Goal: Navigation & Orientation: Find specific page/section

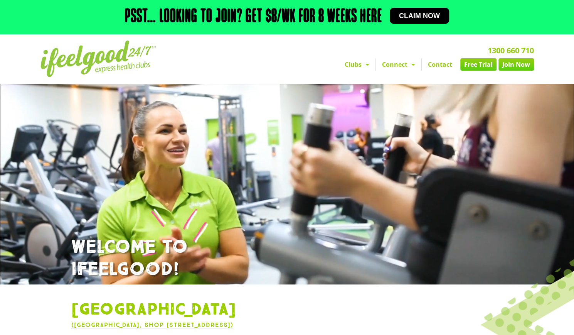
click at [77, 44] on img at bounding box center [98, 58] width 116 height 37
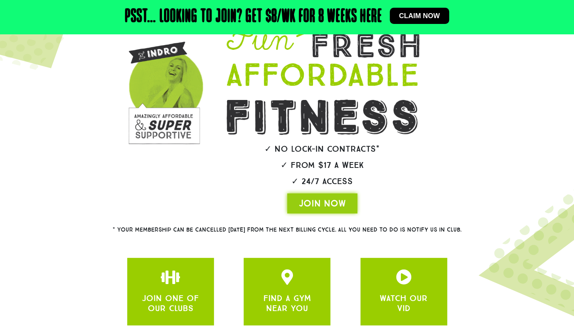
scroll to position [80, 0]
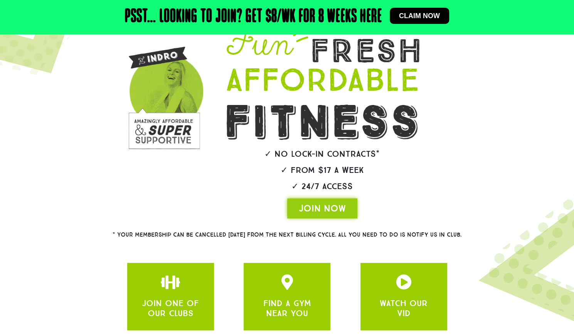
click at [330, 176] on div "✓ No lock-in contracts* ✓ From $17 a week ✓ 24/7 Access JOIN NOW" at bounding box center [322, 118] width 246 height 207
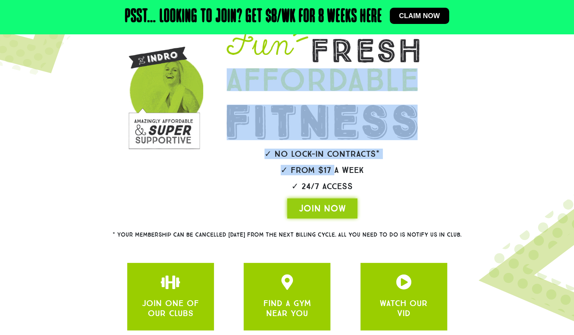
scroll to position [0, 0]
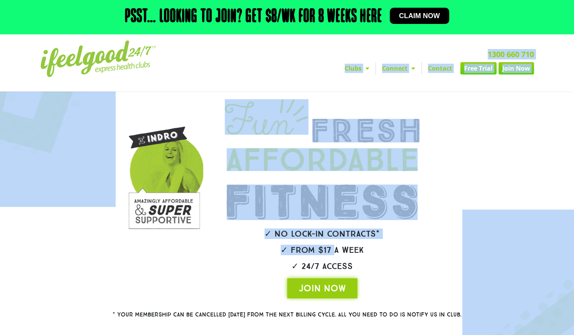
drag, startPoint x: 330, startPoint y: 176, endPoint x: 392, endPoint y: -34, distance: 218.9
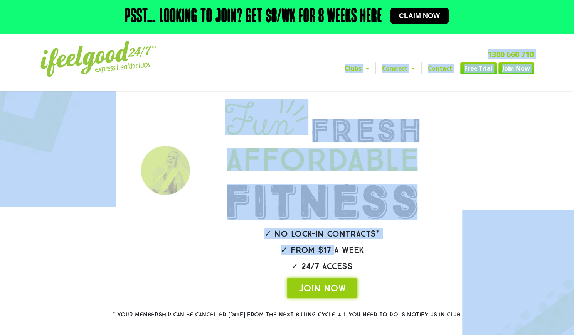
click at [392, 0] on html "Skip to content Psst… Looking to join? Get $8/wk for 8 weeks here Claim now Pss…" at bounding box center [287, 238] width 574 height 477
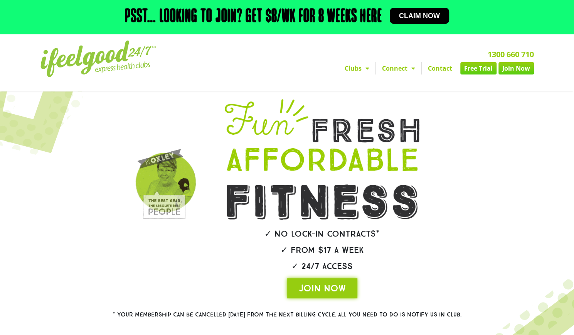
click at [463, 165] on div at bounding box center [478, 198] width 42 height 207
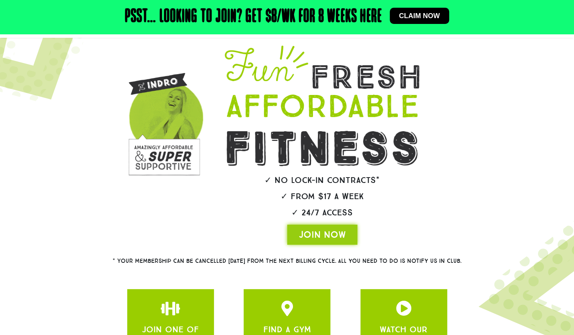
scroll to position [141, 0]
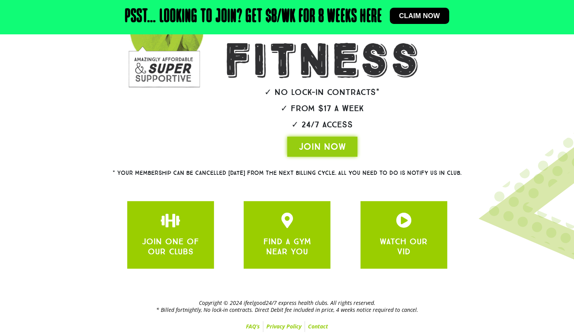
click at [281, 268] on div "JOIN ONE OF OUR CLUBS FIND A GYM NEAR YOU WATCH OUR VID" at bounding box center [287, 234] width 328 height 75
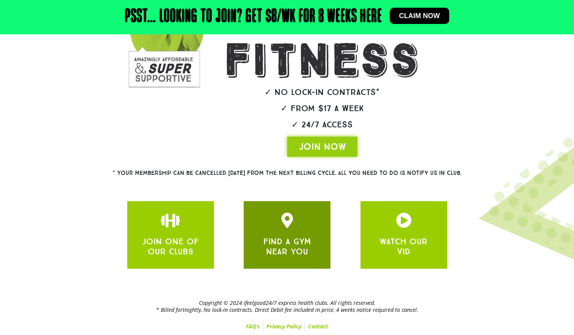
scroll to position [141, 0]
